Goal: Transaction & Acquisition: Purchase product/service

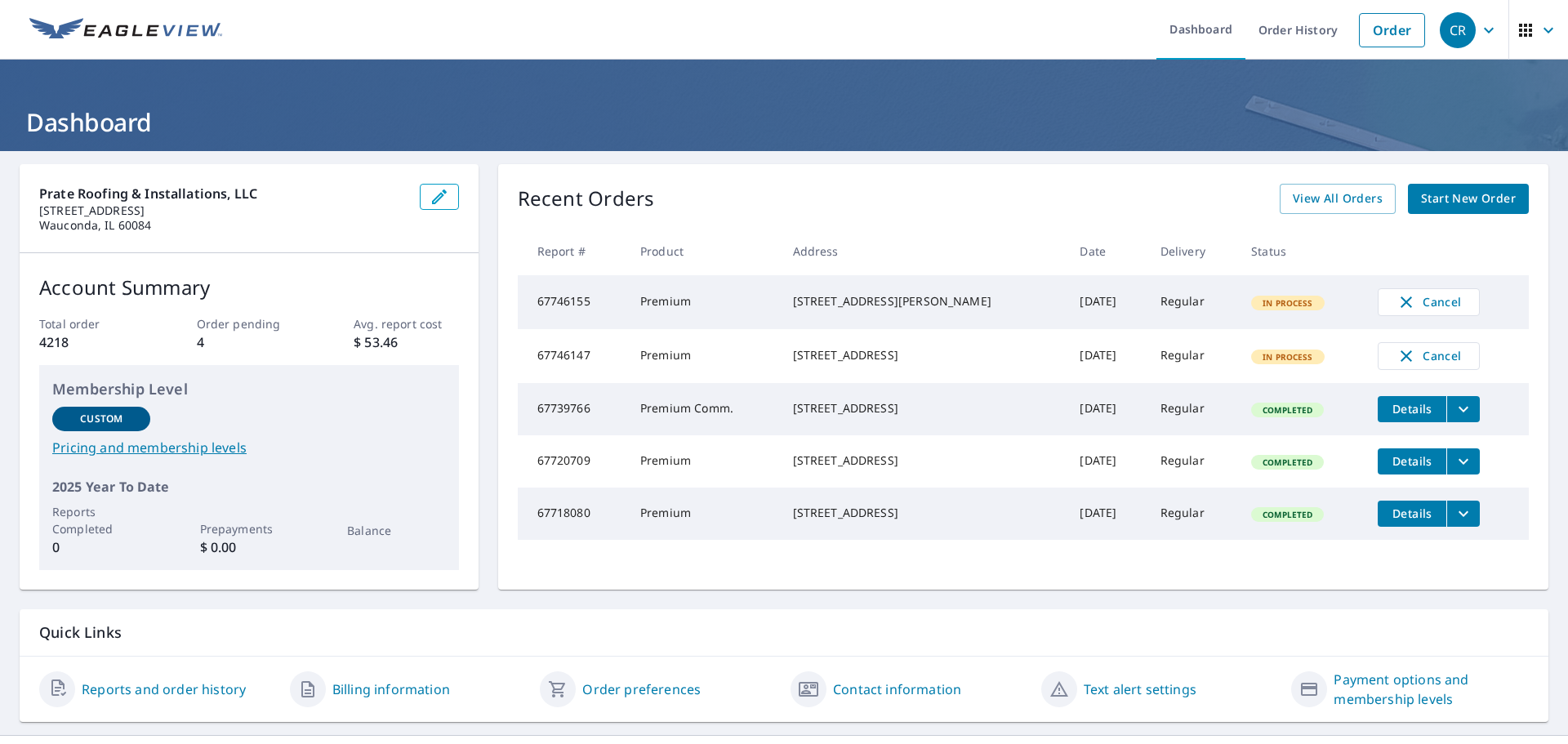
click at [1425, 192] on span "Start New Order" at bounding box center [1468, 199] width 95 height 21
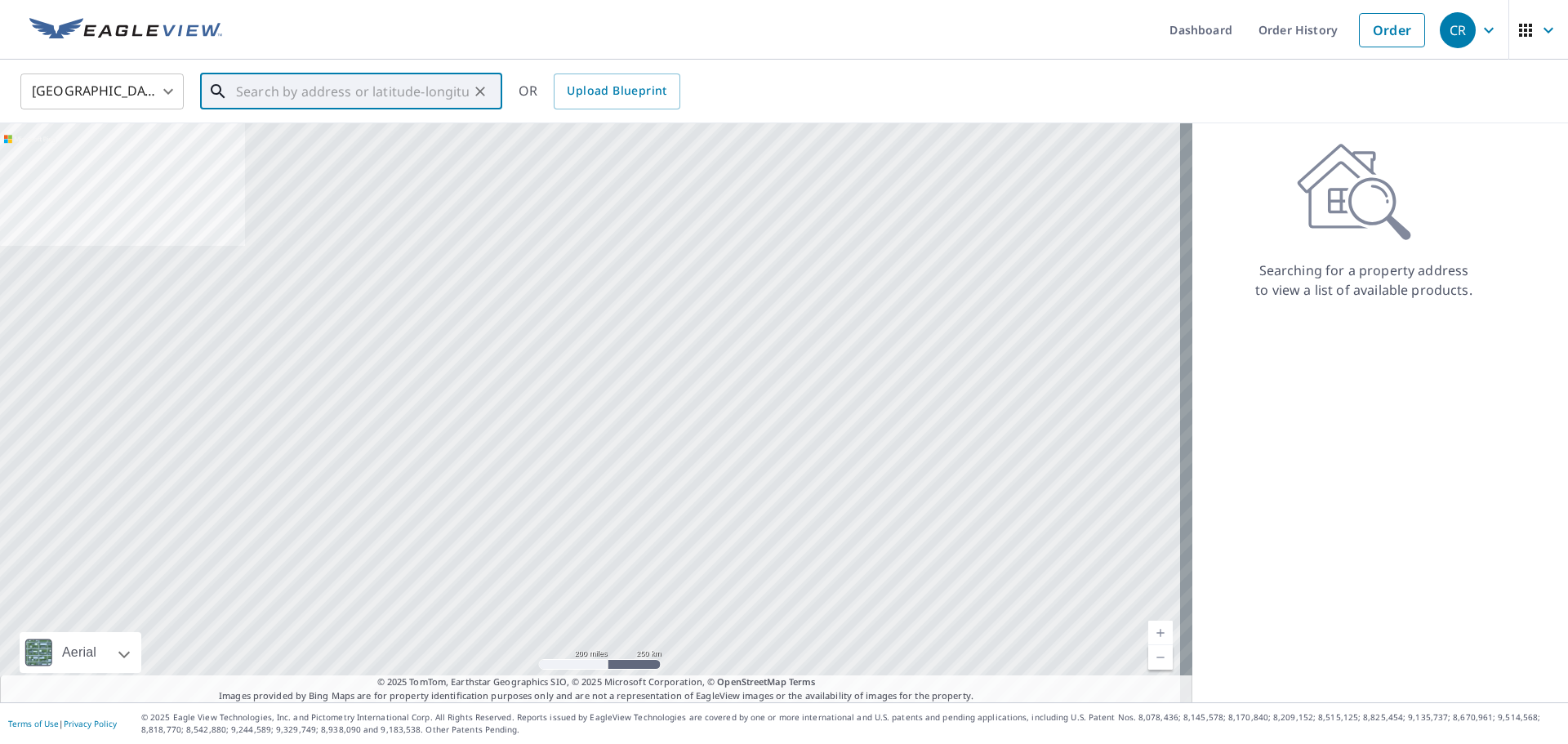
click at [365, 92] on input "text" at bounding box center [352, 91] width 233 height 45
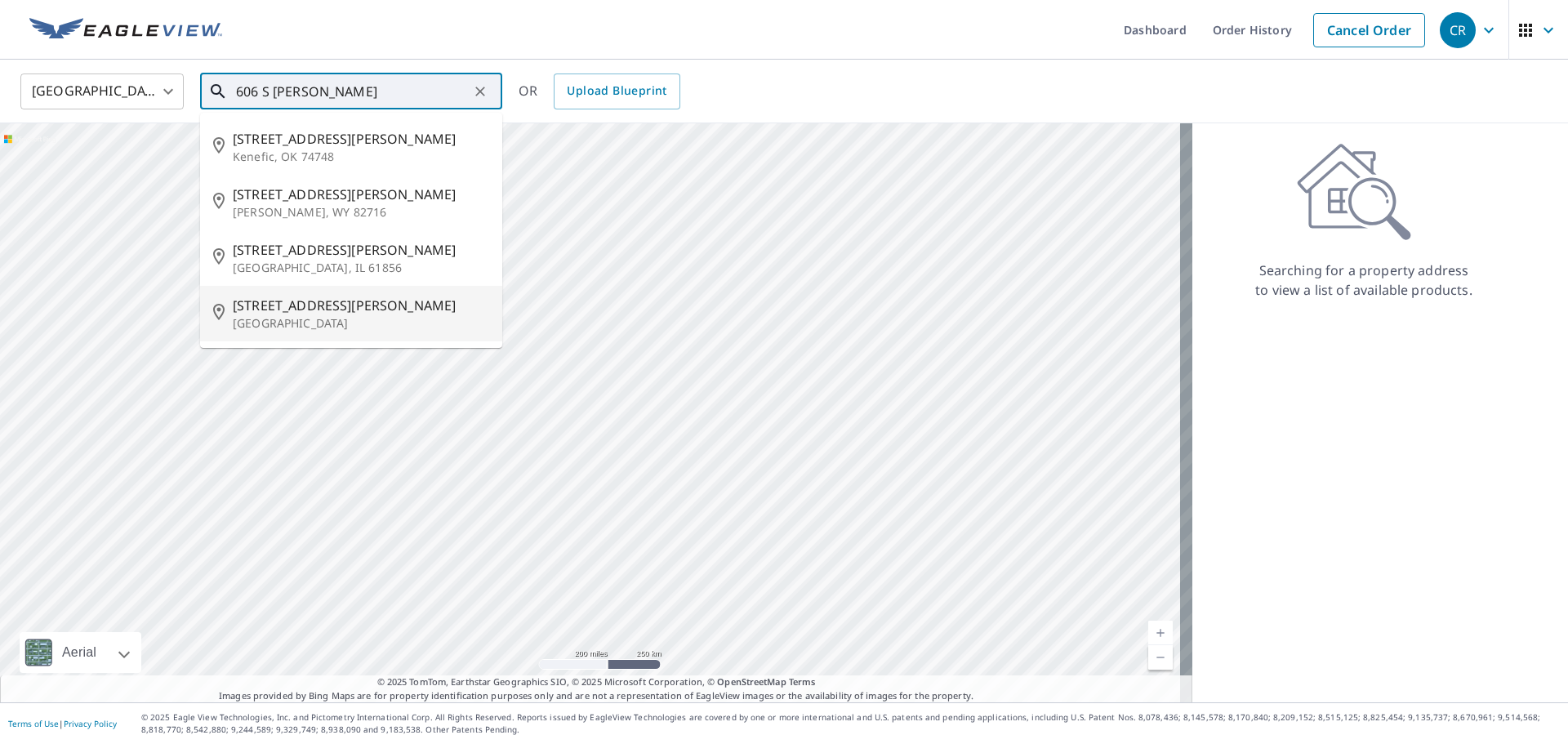
click at [301, 307] on span "[STREET_ADDRESS][PERSON_NAME]" at bounding box center [361, 305] width 256 height 20
type input "[STREET_ADDRESS][PERSON_NAME]"
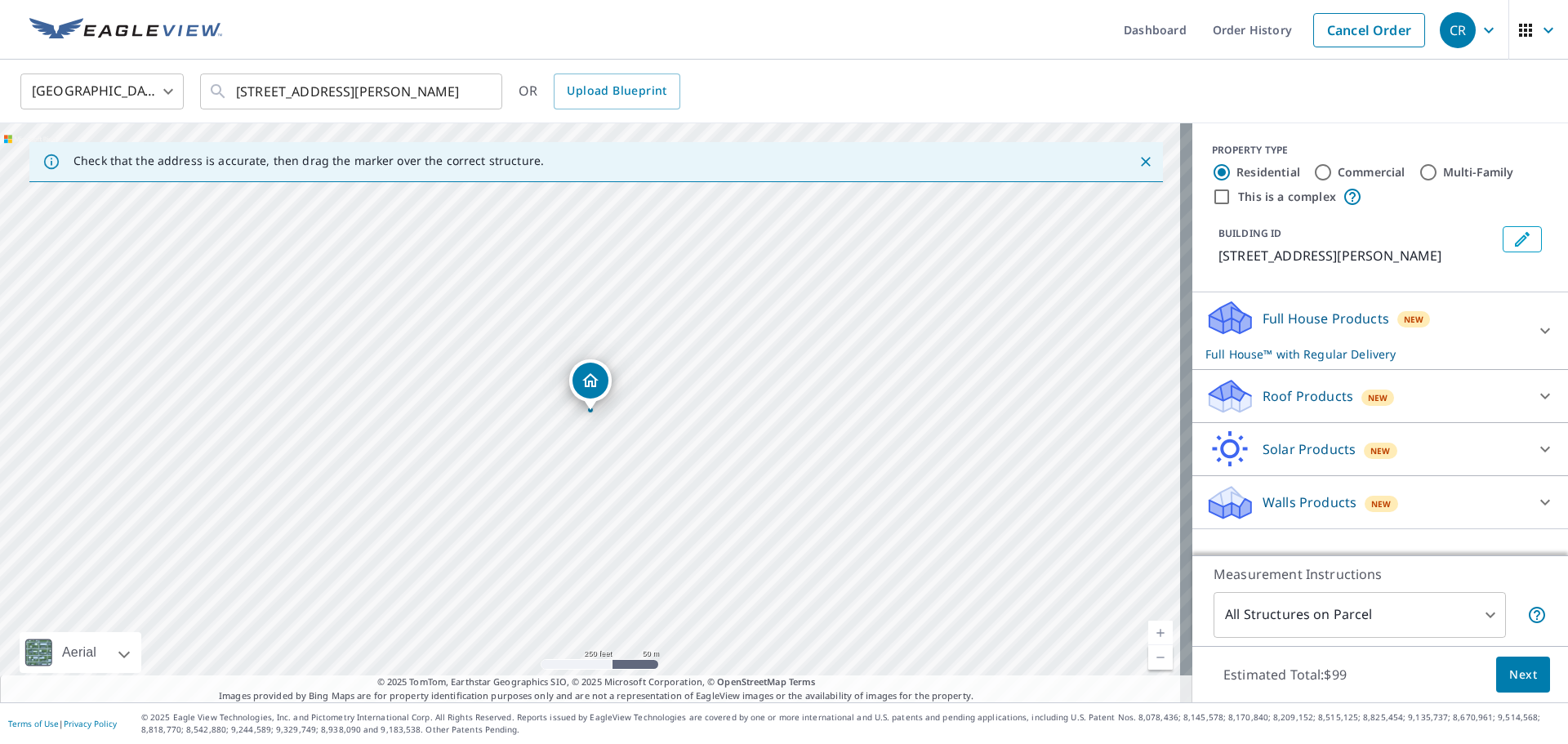
click at [1211, 416] on icon at bounding box center [1229, 396] width 49 height 38
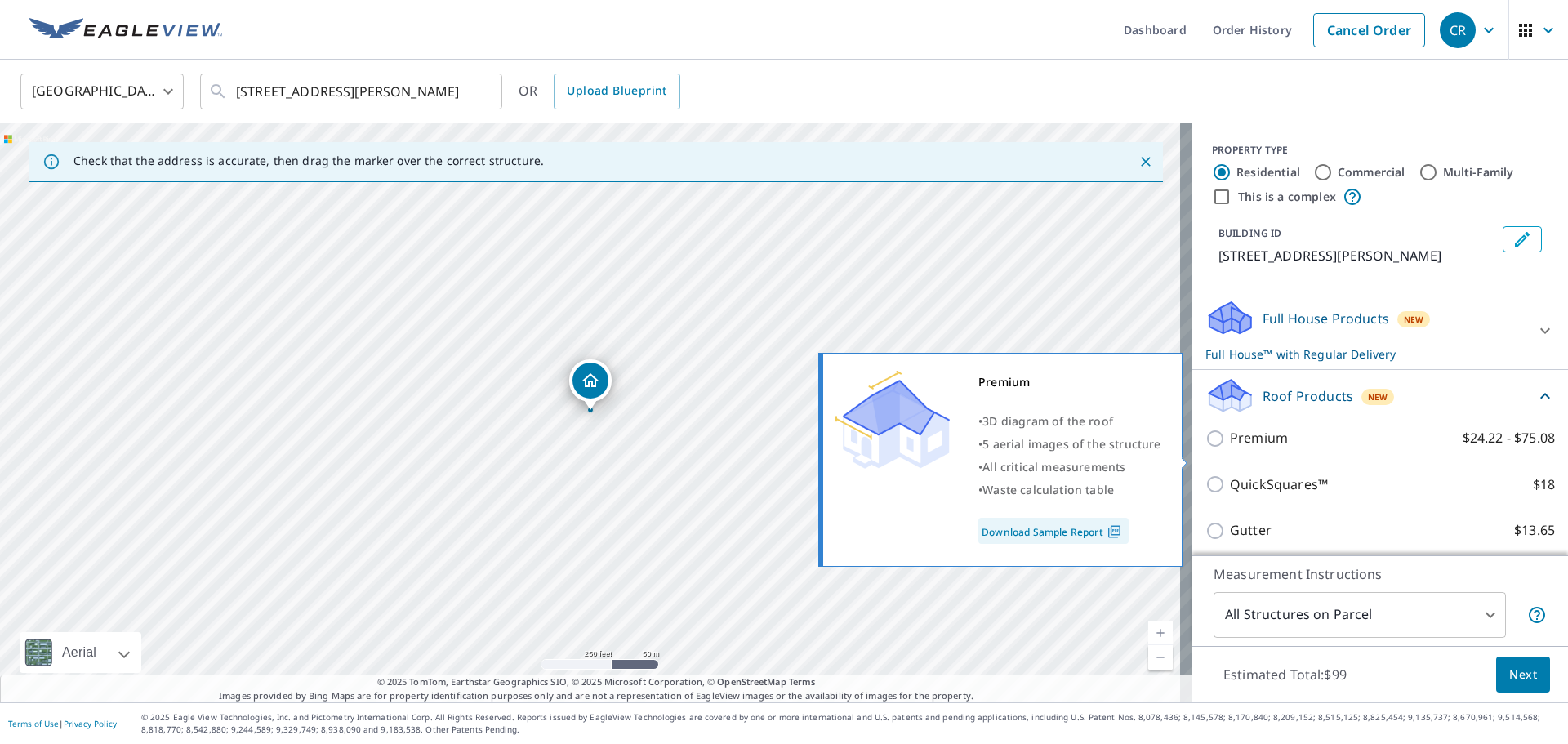
click at [1230, 448] on p "Premium" at bounding box center [1259, 439] width 58 height 21
click at [1225, 448] on input "Premium $24.22 - $75.08" at bounding box center [1217, 438] width 25 height 20
checkbox input "true"
checkbox input "false"
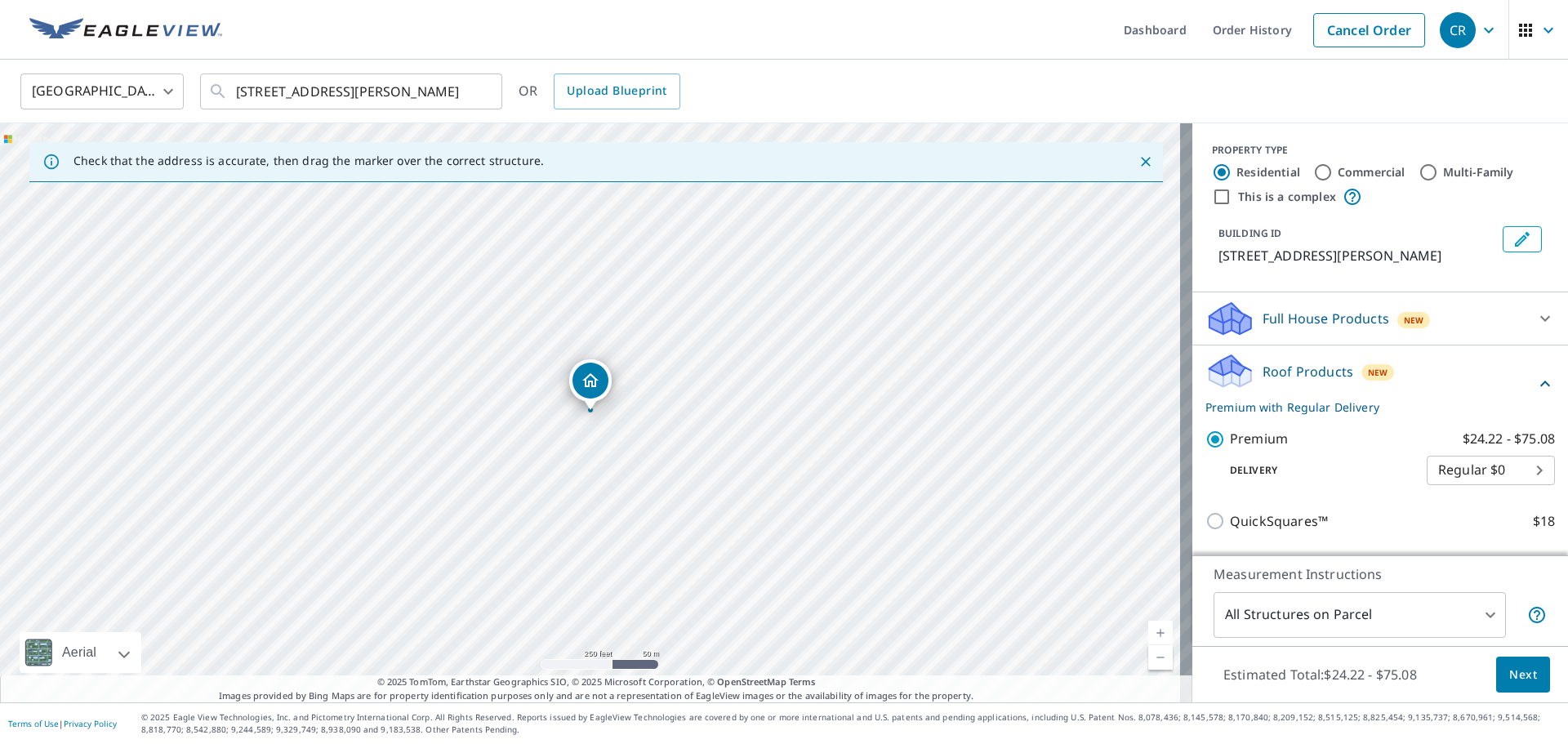
scroll to position [82, 0]
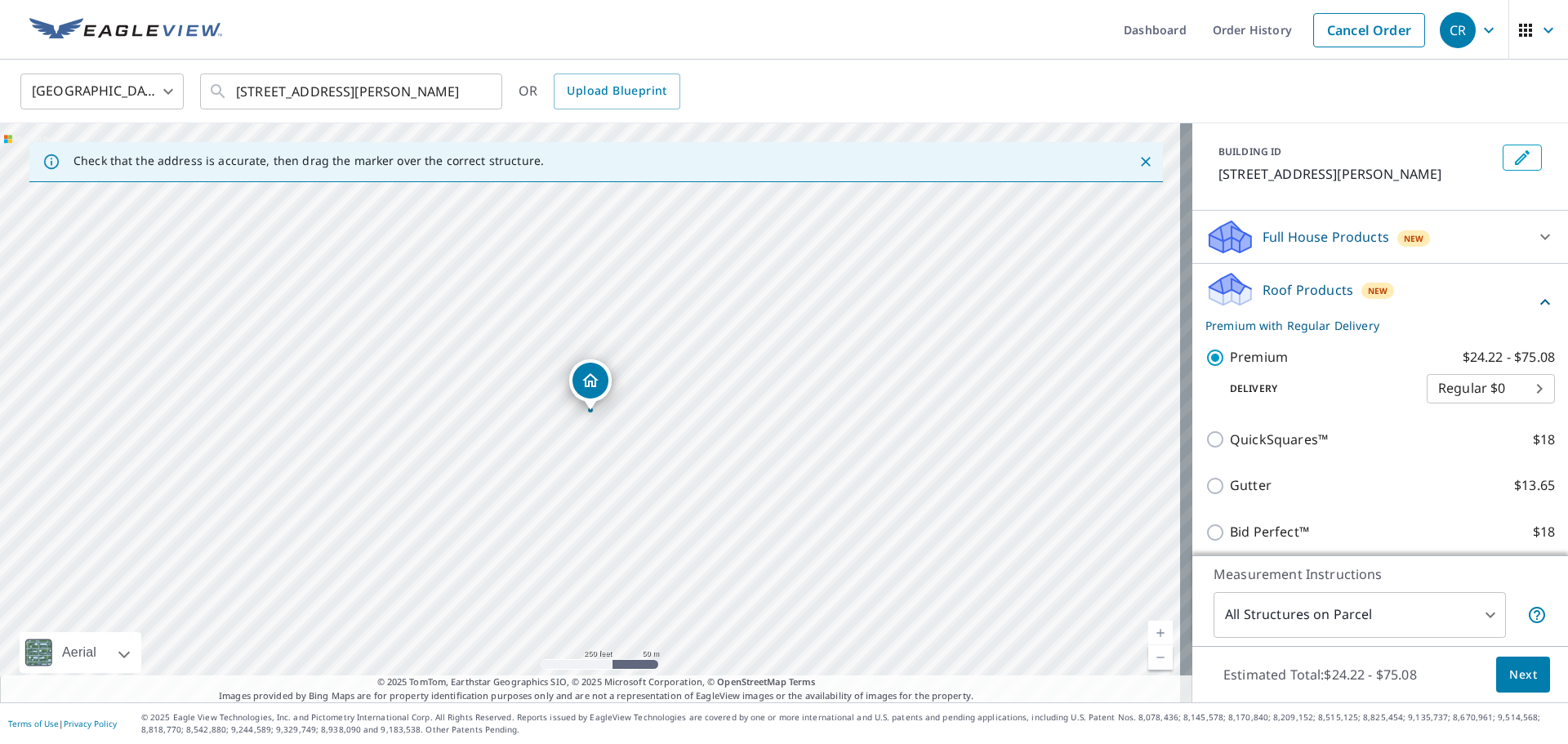
click at [1509, 674] on span "Next" at bounding box center [1523, 676] width 27 height 21
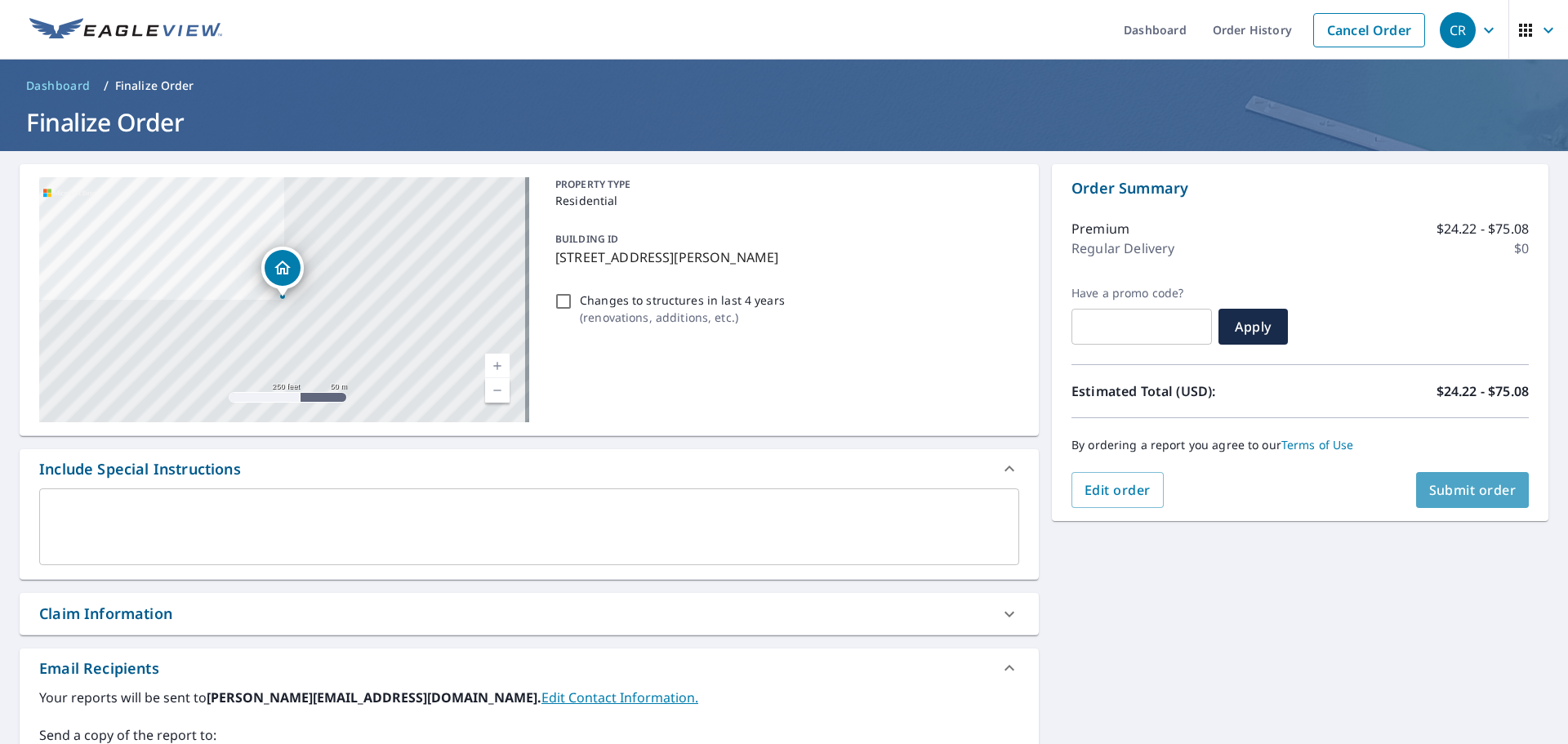
click at [1430, 497] on span "Submit order" at bounding box center [1473, 490] width 87 height 18
checkbox input "true"
